Goal: Task Accomplishment & Management: Use online tool/utility

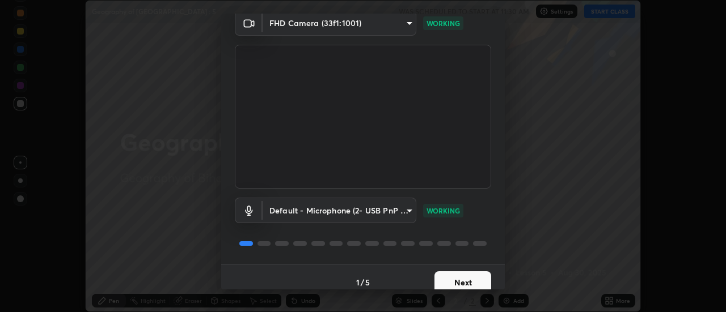
scroll to position [60, 0]
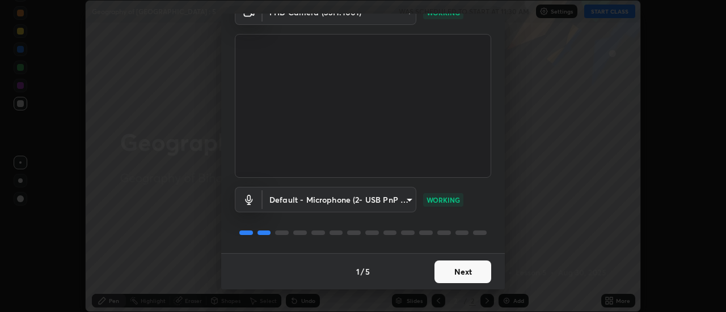
click at [474, 275] on button "Next" at bounding box center [462, 272] width 57 height 23
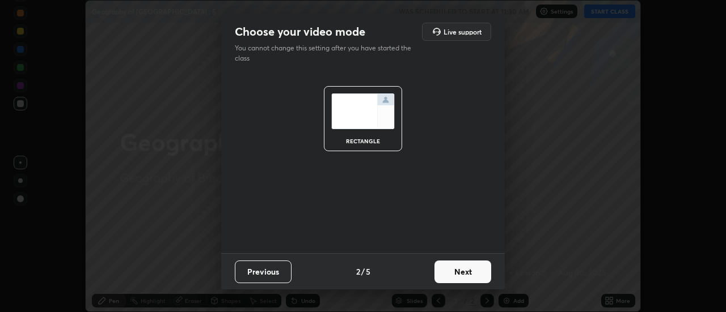
scroll to position [0, 0]
click at [475, 273] on button "Next" at bounding box center [462, 272] width 57 height 23
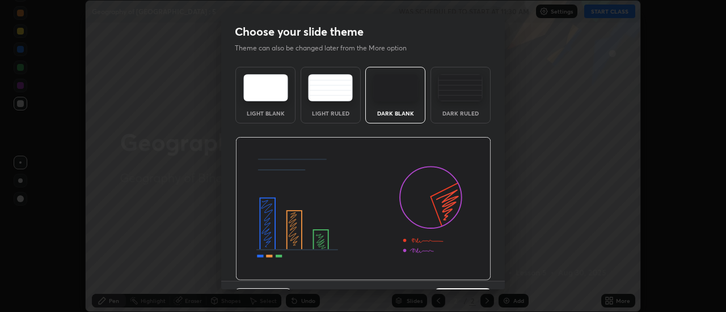
scroll to position [28, 0]
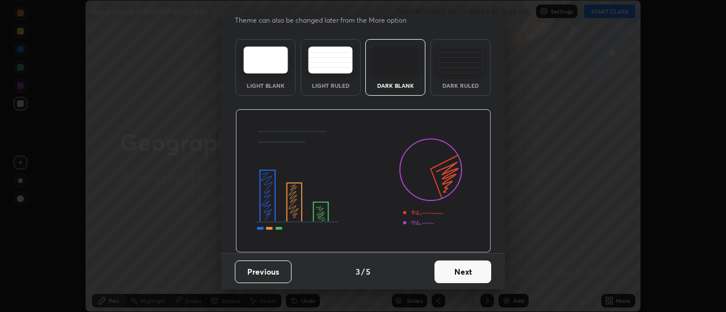
click at [470, 277] on button "Next" at bounding box center [462, 272] width 57 height 23
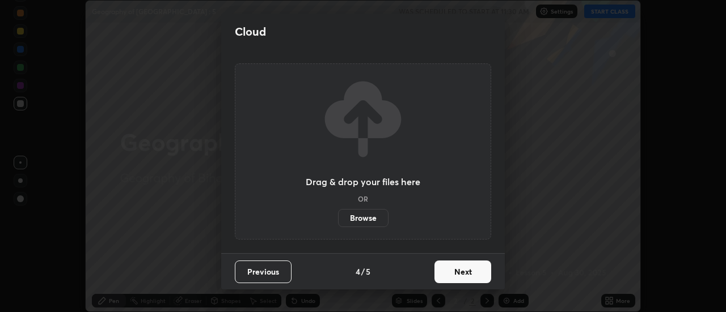
scroll to position [0, 0]
click at [472, 273] on button "Next" at bounding box center [462, 272] width 57 height 23
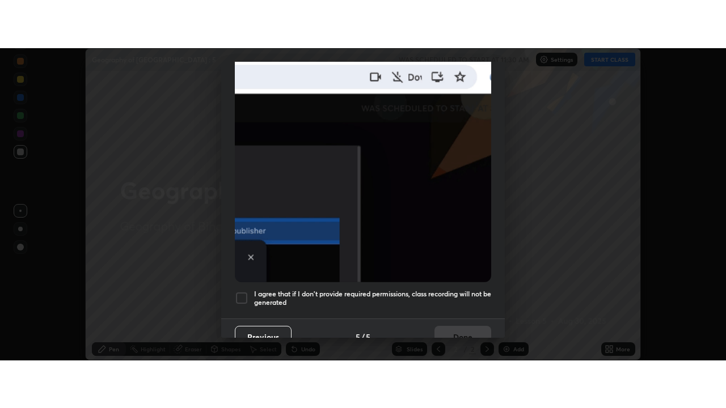
scroll to position [291, 0]
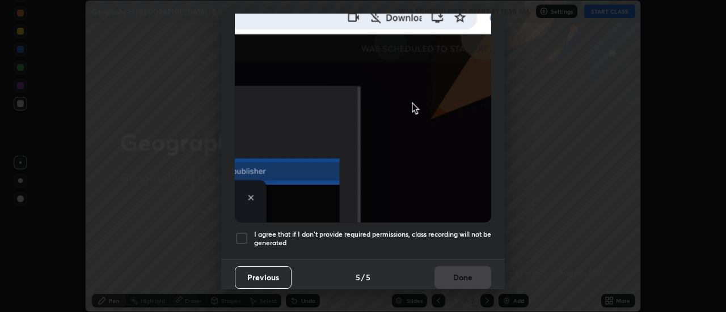
click at [247, 232] on div at bounding box center [242, 239] width 14 height 14
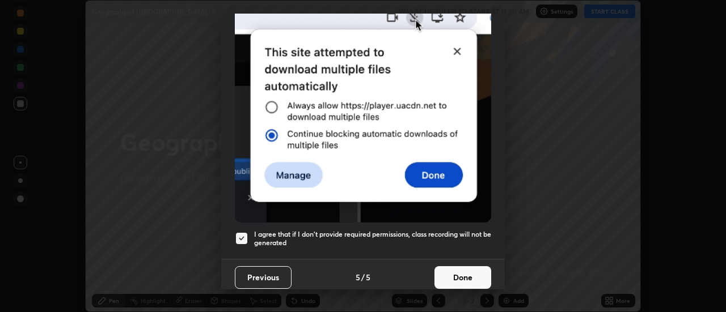
click at [459, 272] on button "Done" at bounding box center [462, 277] width 57 height 23
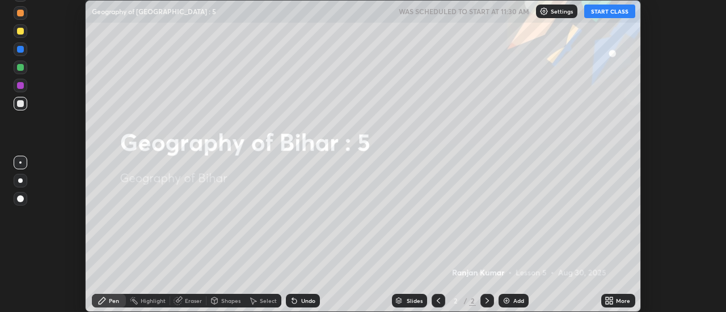
click at [607, 299] on icon at bounding box center [607, 299] width 3 height 3
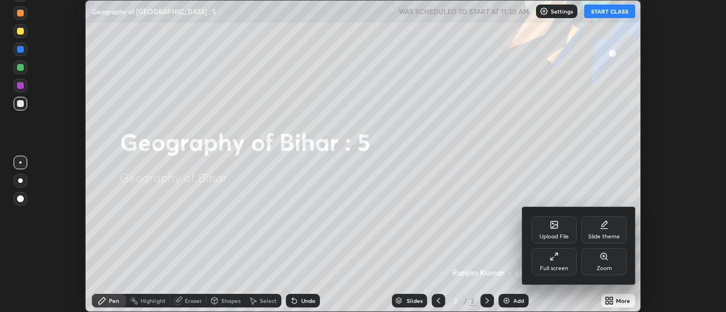
click at [561, 266] on div "Full screen" at bounding box center [554, 269] width 28 height 6
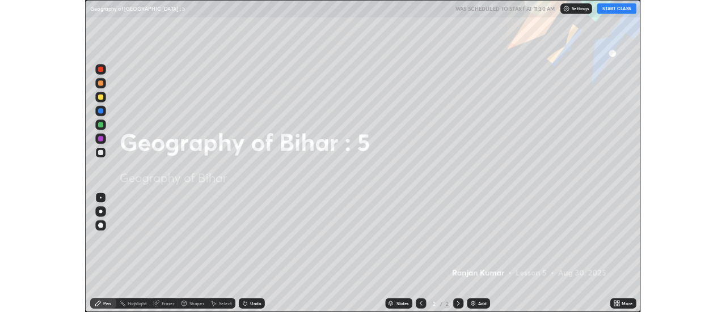
scroll to position [408, 726]
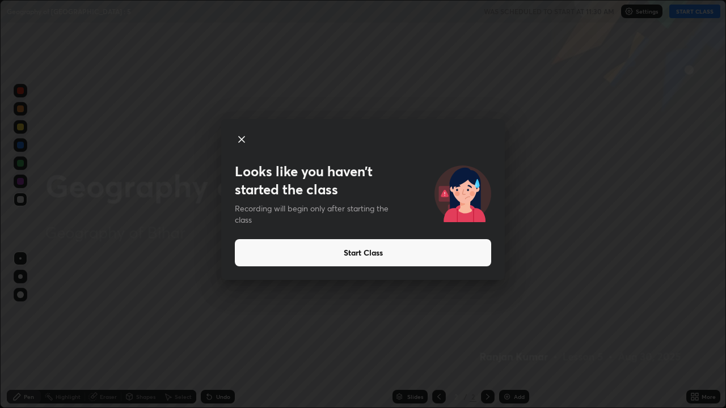
click at [430, 252] on button "Start Class" at bounding box center [363, 252] width 256 height 27
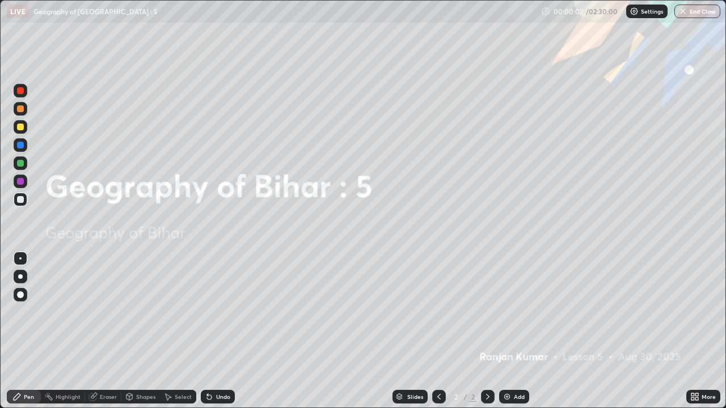
click at [516, 312] on div "Add" at bounding box center [519, 397] width 11 height 6
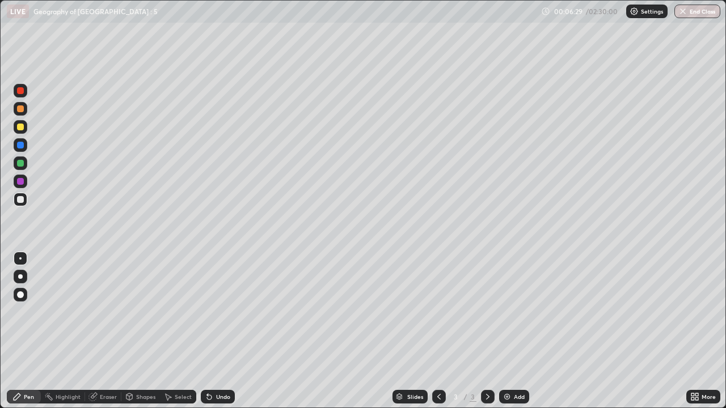
click at [696, 312] on icon at bounding box center [696, 394] width 3 height 3
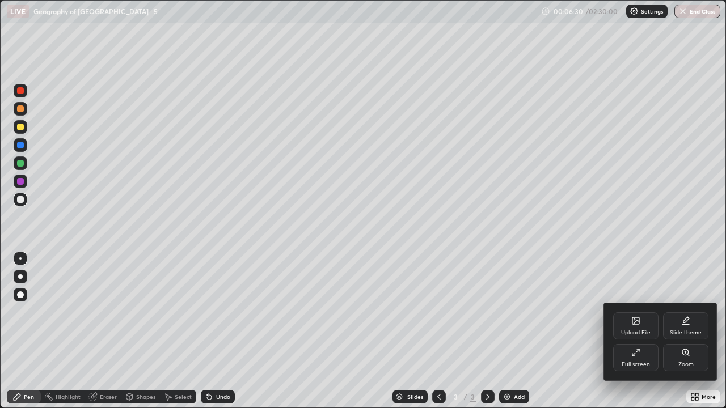
click at [634, 312] on div "Full screen" at bounding box center [635, 357] width 45 height 27
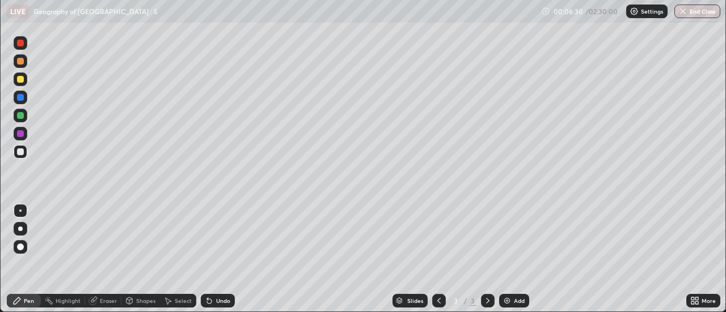
scroll to position [56385, 55972]
